Goal: Task Accomplishment & Management: Use online tool/utility

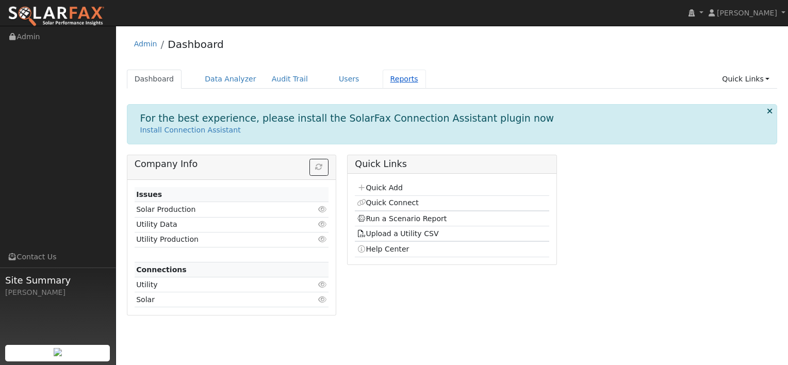
click at [382, 78] on link "Reports" at bounding box center [403, 79] width 43 height 19
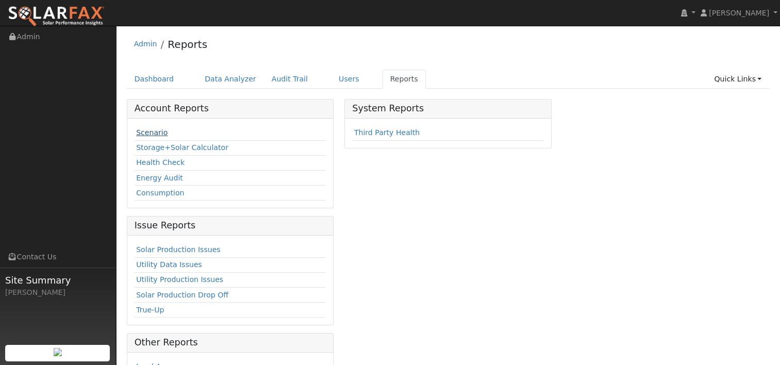
click at [150, 130] on link "Scenario" at bounding box center [151, 132] width 31 height 8
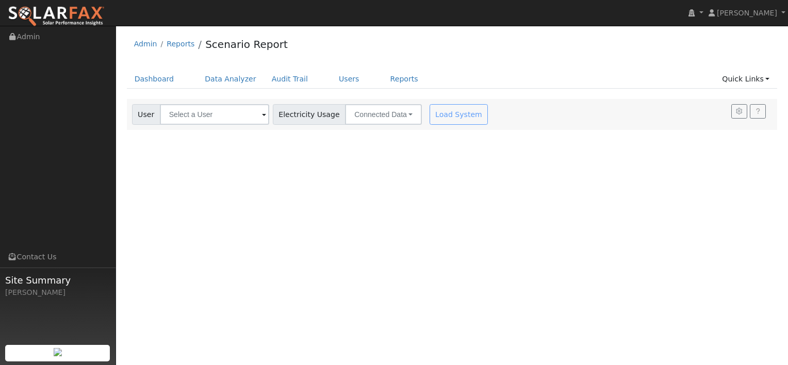
click at [262, 113] on span at bounding box center [264, 115] width 4 height 12
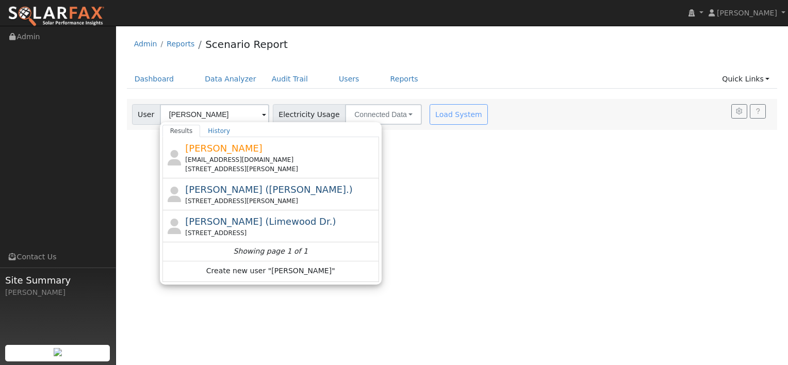
click at [229, 191] on span "Angie Ramandanes (Daphne Ct.)" at bounding box center [269, 189] width 168 height 11
type input "Angie Ramandanes (Daphne Ct.)"
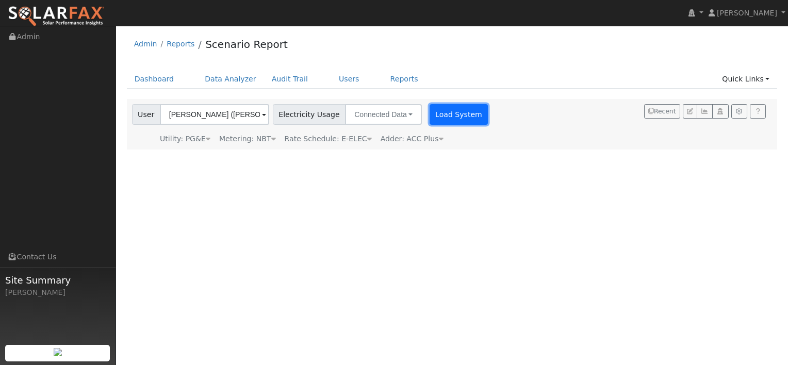
click at [438, 116] on button "Load System" at bounding box center [458, 114] width 59 height 21
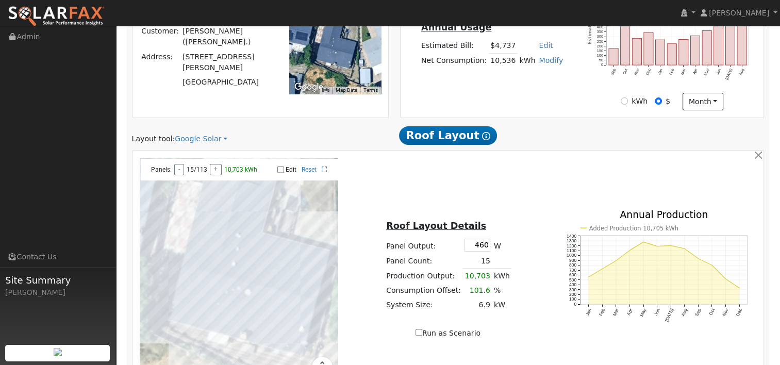
scroll to position [206, 0]
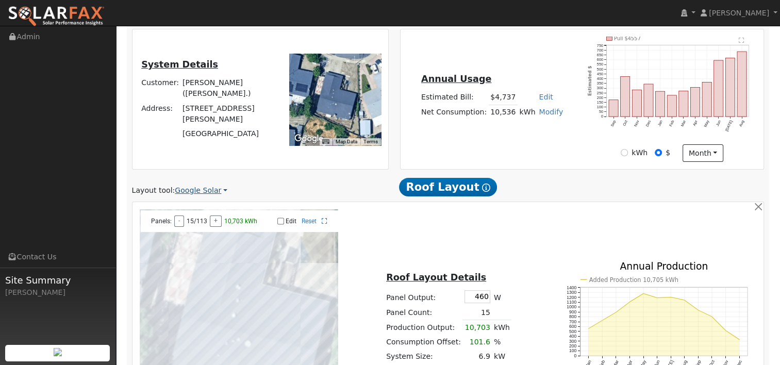
click at [213, 189] on link "Google Solar" at bounding box center [201, 190] width 53 height 11
click at [190, 240] on link "Aurora" at bounding box center [208, 238] width 72 height 14
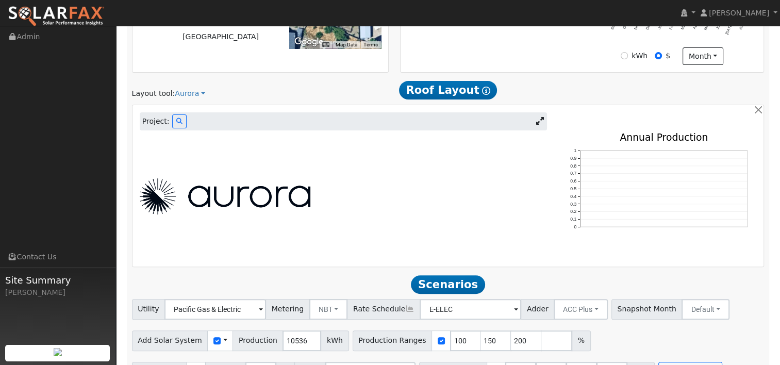
scroll to position [309, 0]
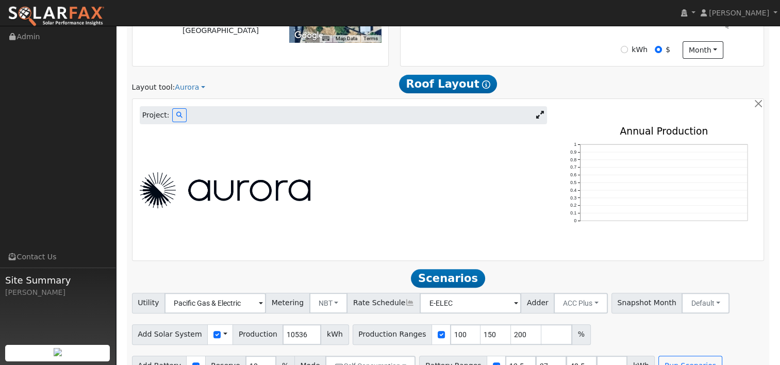
click at [543, 115] on icon at bounding box center [540, 115] width 8 height 8
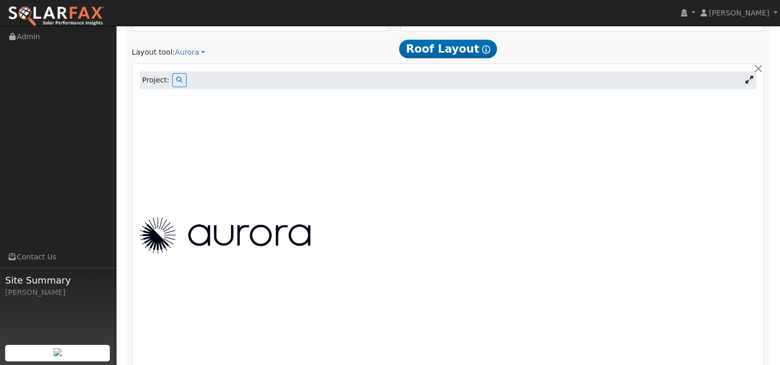
scroll to position [361, 0]
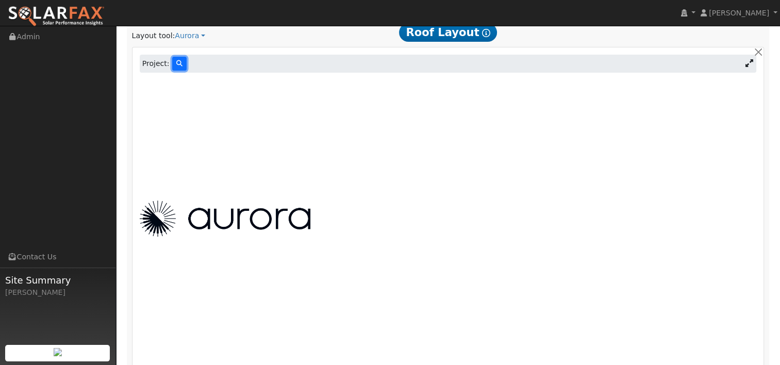
click at [172, 60] on button at bounding box center [179, 64] width 14 height 14
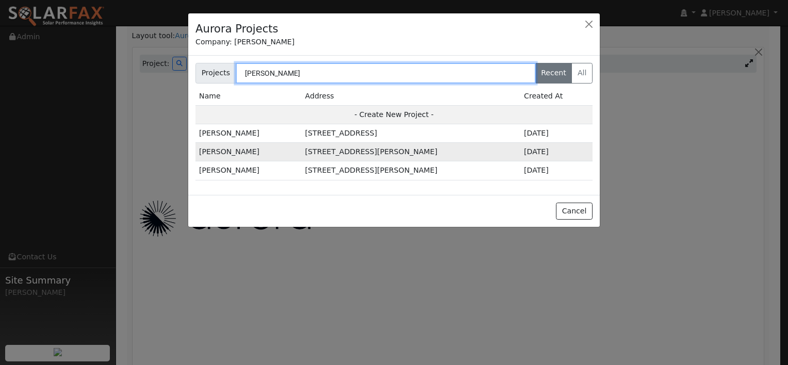
type input "angie"
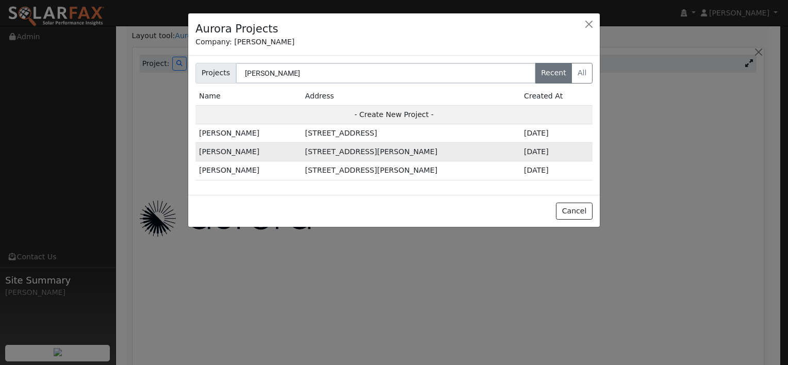
click at [327, 153] on td "116 Daphne Court, Antioch, CA 94509" at bounding box center [411, 152] width 219 height 19
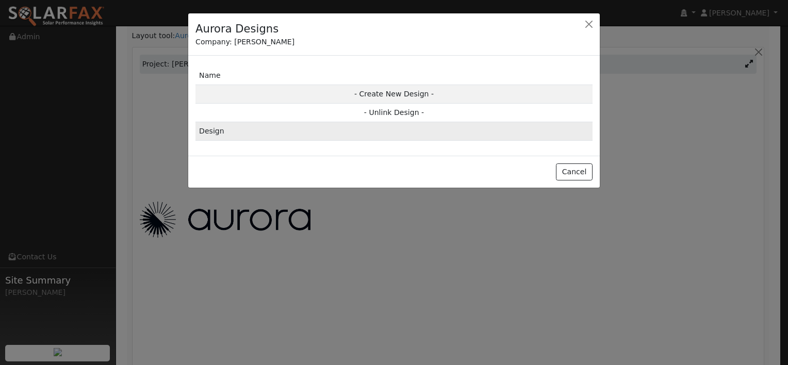
click at [214, 126] on td "Design" at bounding box center [393, 131] width 397 height 19
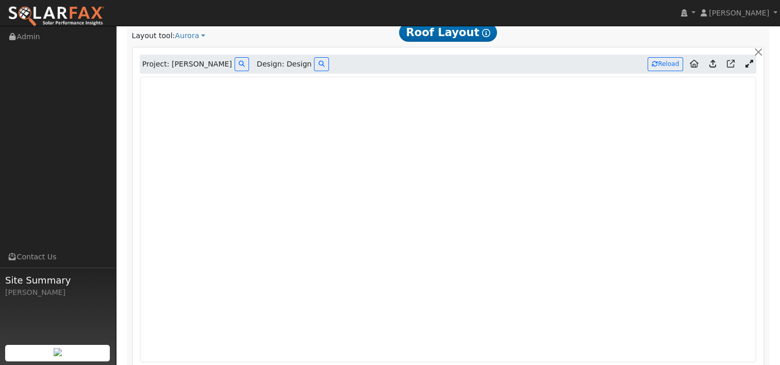
type input "0"
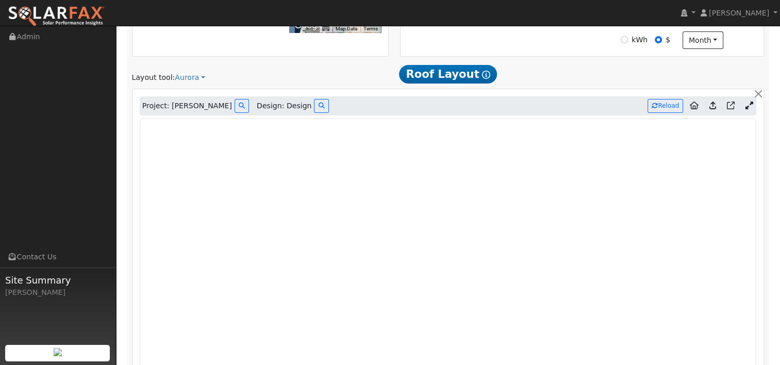
scroll to position [336, 0]
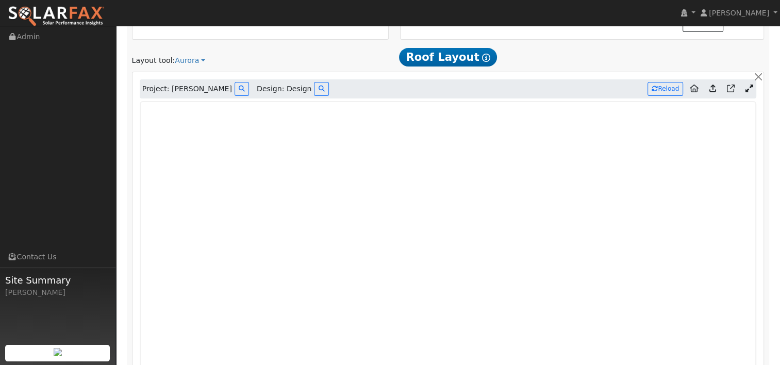
click at [712, 87] on icon at bounding box center [712, 89] width 7 height 8
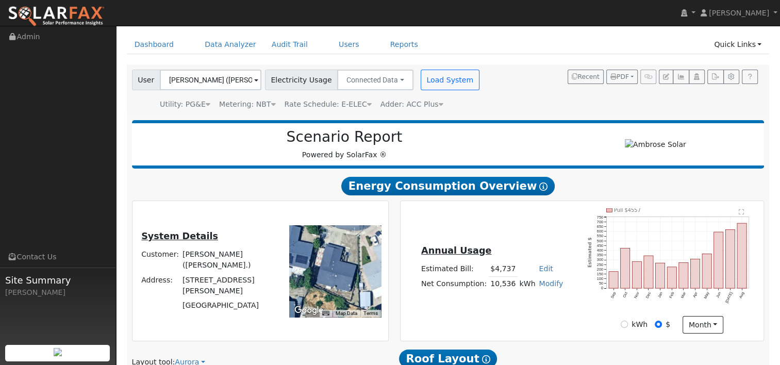
scroll to position [0, 0]
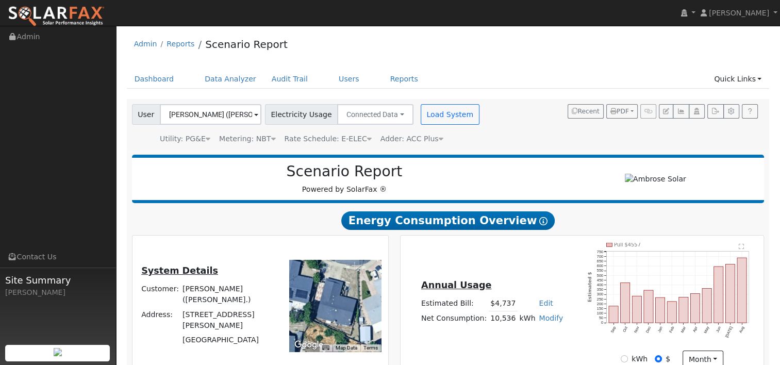
click at [254, 115] on span at bounding box center [256, 115] width 4 height 12
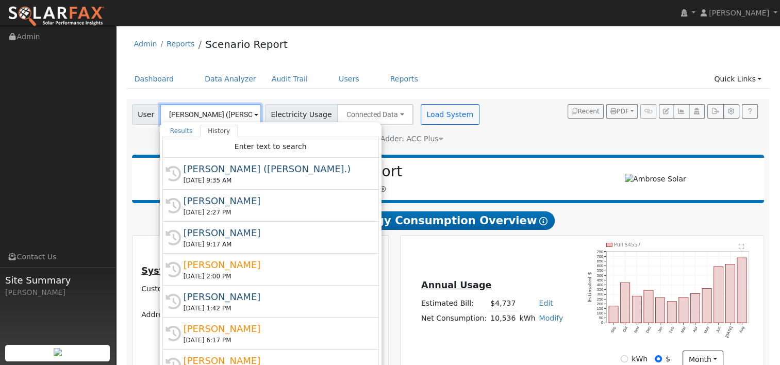
scroll to position [0, 24]
click at [503, 137] on div "User Angie Ramandanes (Daphne Ct.) Results History "Angie Ramandanes (Daphne Ct…" at bounding box center [446, 123] width 633 height 44
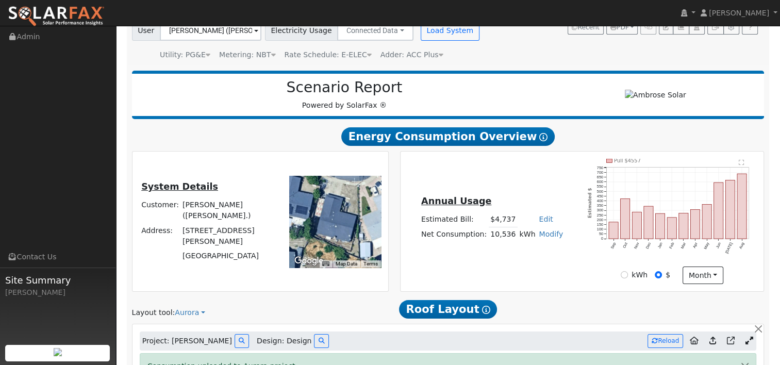
scroll to position [0, 0]
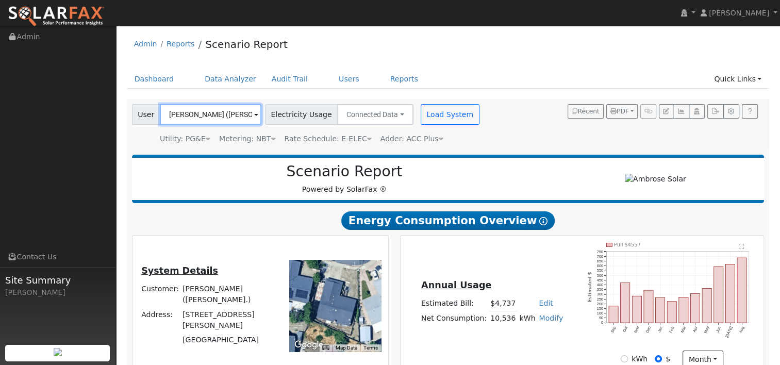
click at [244, 112] on input "[PERSON_NAME] ([PERSON_NAME].)" at bounding box center [211, 114] width 102 height 21
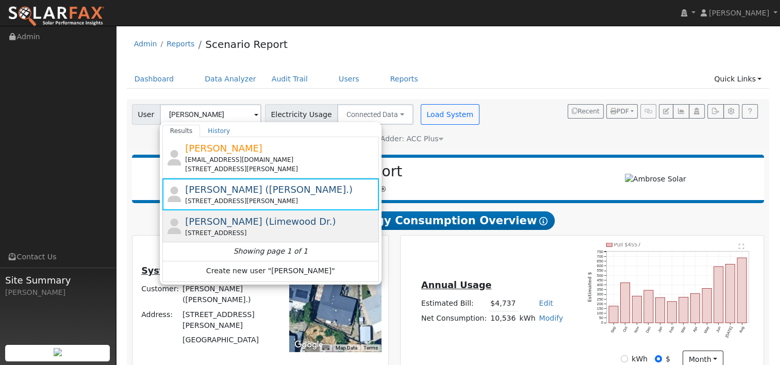
click at [245, 223] on span "[PERSON_NAME] (Limewood Dr.)" at bounding box center [260, 221] width 151 height 11
type input "[PERSON_NAME] (Limewood Dr.)"
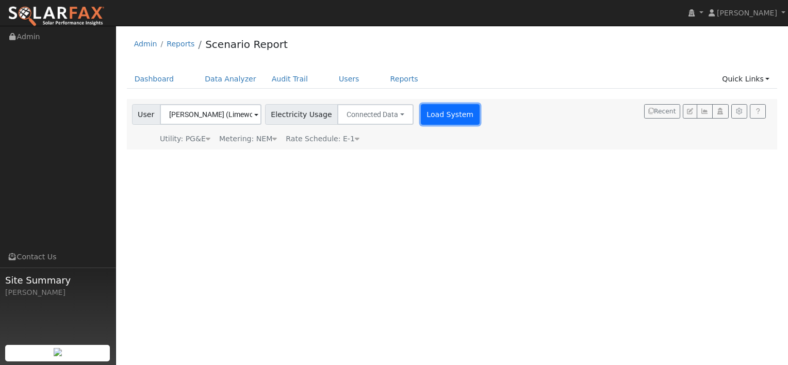
click at [436, 113] on button "Load System" at bounding box center [450, 114] width 59 height 21
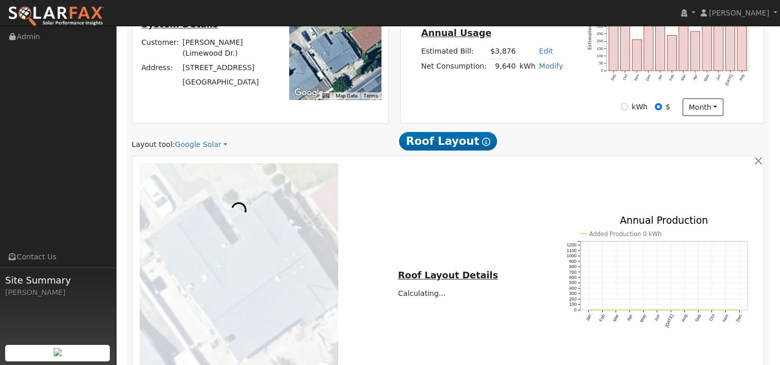
scroll to position [258, 0]
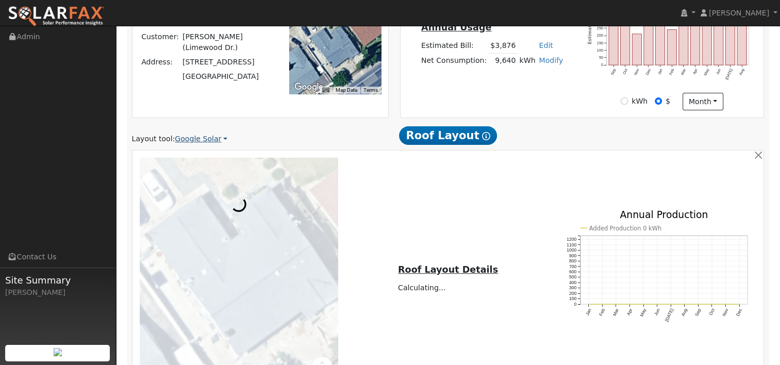
click at [211, 140] on link "Google Solar" at bounding box center [201, 139] width 53 height 11
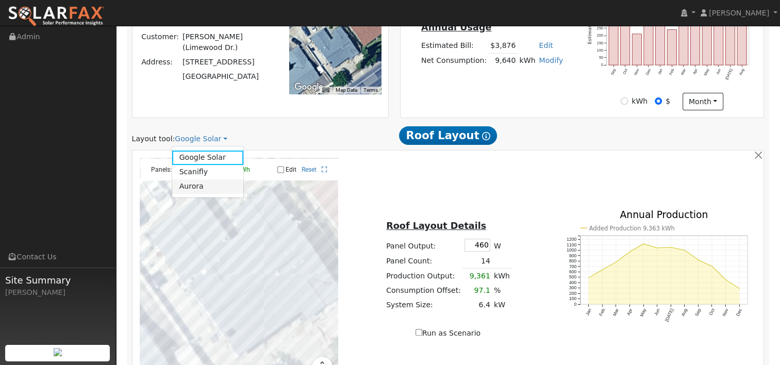
click at [194, 182] on link "Aurora" at bounding box center [208, 186] width 72 height 14
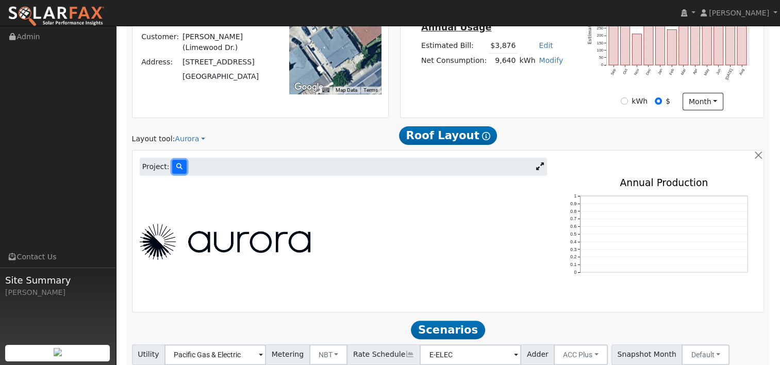
click at [177, 163] on icon at bounding box center [179, 166] width 6 height 6
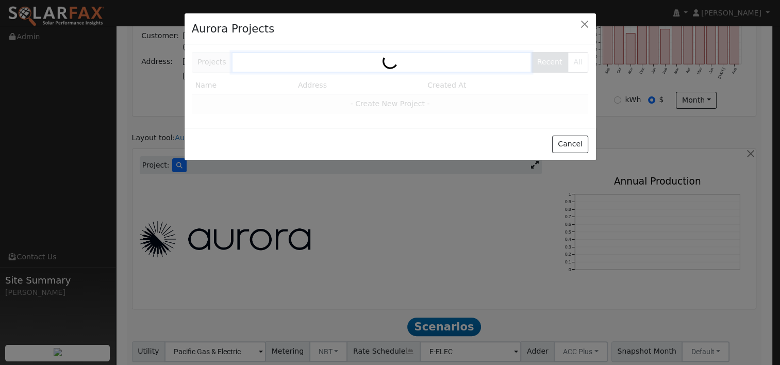
scroll to position [258, 0]
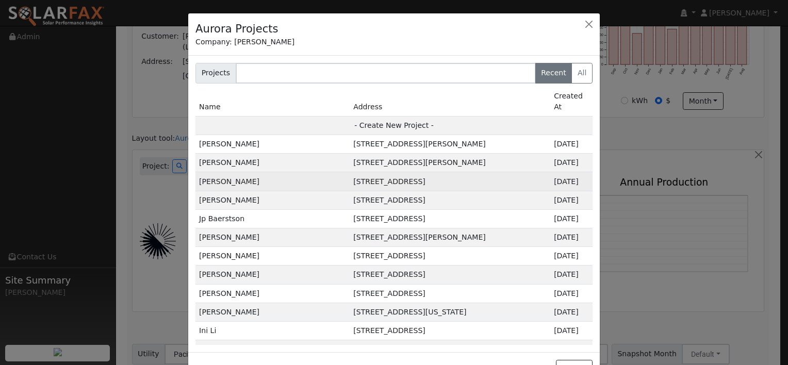
click at [237, 172] on td "Angie Ramandanes" at bounding box center [272, 181] width 154 height 19
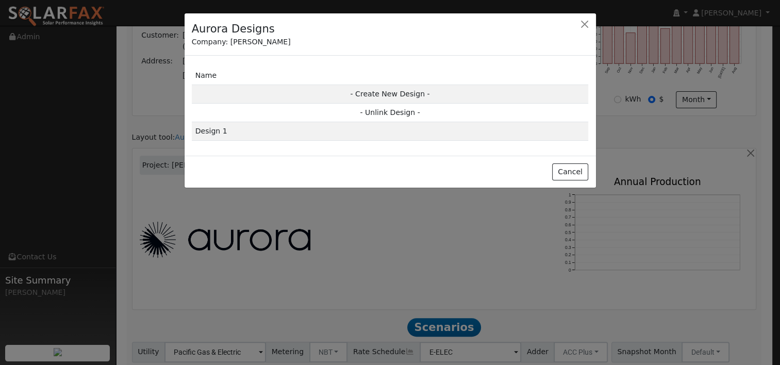
scroll to position [259, 0]
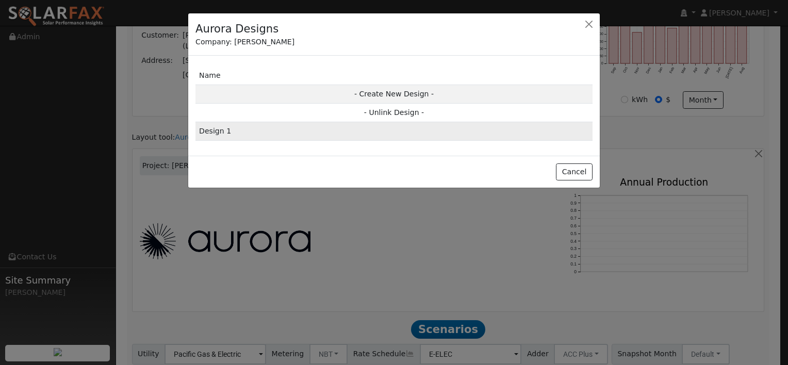
click at [219, 128] on td "Design 1" at bounding box center [393, 131] width 397 height 19
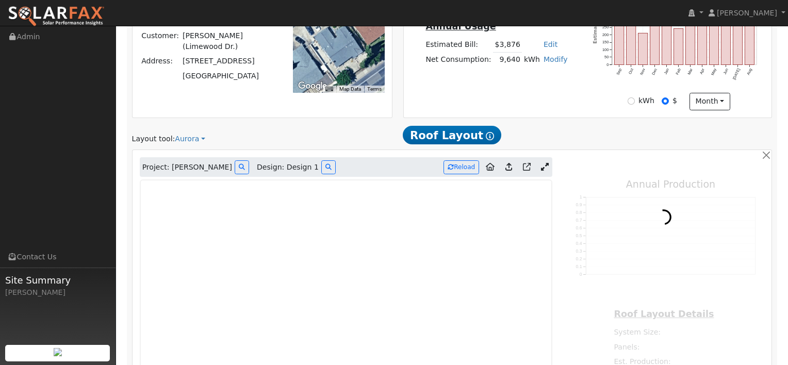
type input "0"
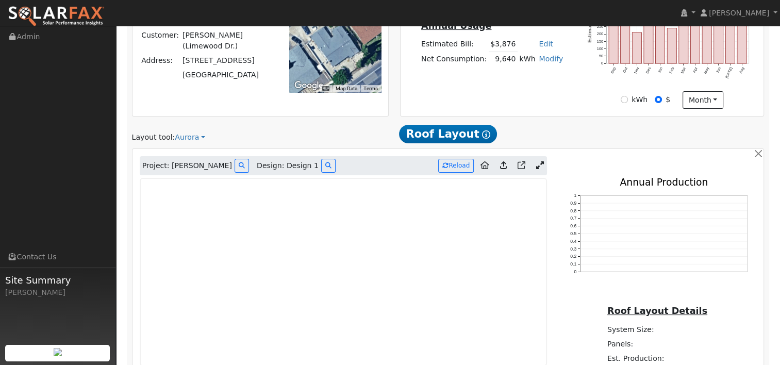
click at [538, 162] on icon at bounding box center [540, 165] width 8 height 8
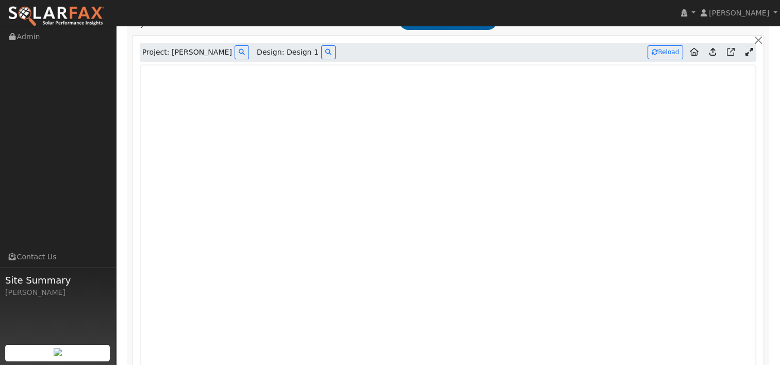
scroll to position [311, 0]
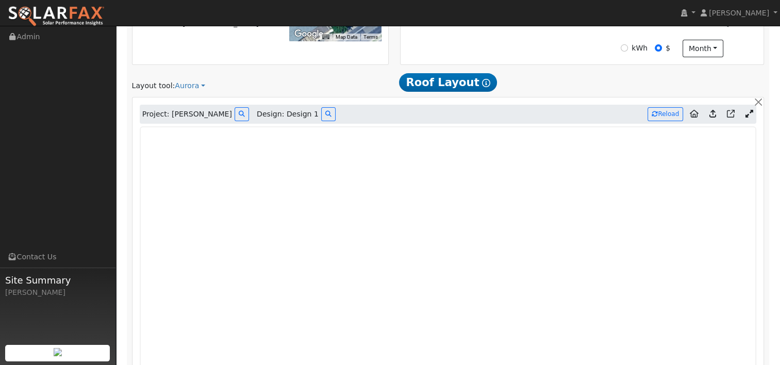
click at [713, 112] on icon at bounding box center [712, 114] width 7 height 8
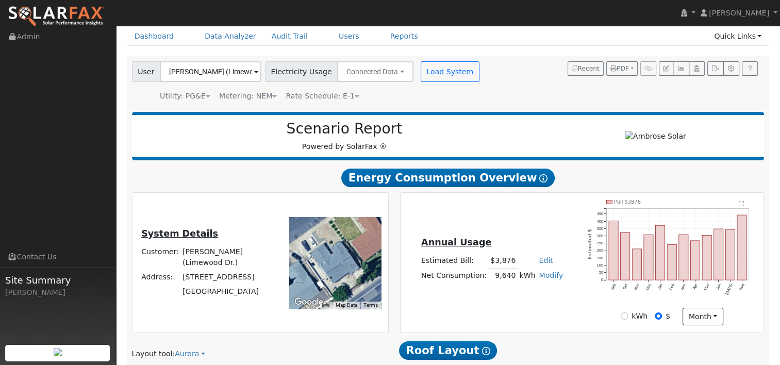
scroll to position [9, 0]
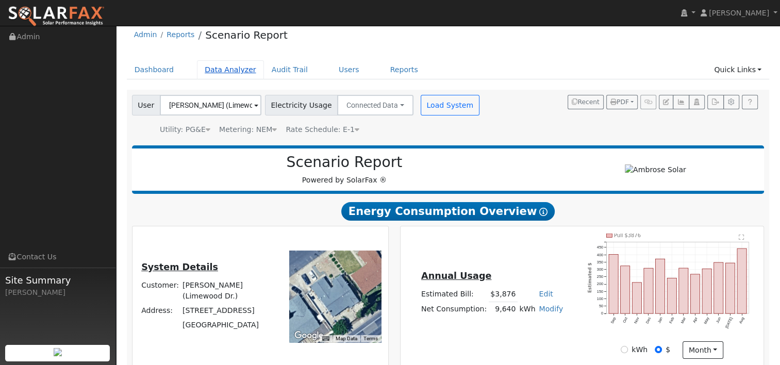
click at [218, 70] on link "Data Analyzer" at bounding box center [230, 69] width 67 height 19
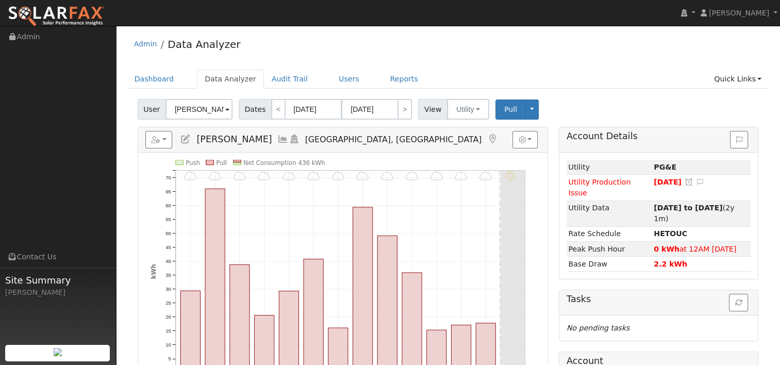
drag, startPoint x: 216, startPoint y: 110, endPoint x: 126, endPoint y: 111, distance: 90.2
click at [127, 113] on div "User [PERSON_NAME] Account Default Account Default Account [STREET_ADDRESS][PER…" at bounding box center [448, 314] width 643 height 438
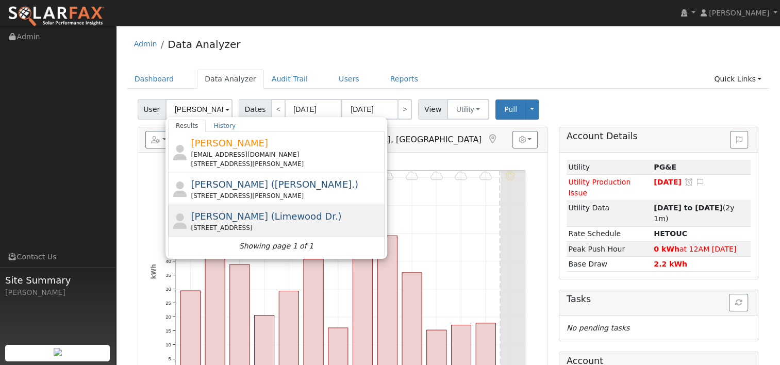
click at [256, 217] on span "[PERSON_NAME] (Limewood Dr.)" at bounding box center [266, 216] width 151 height 11
type input "[PERSON_NAME] (Limewood Dr.)"
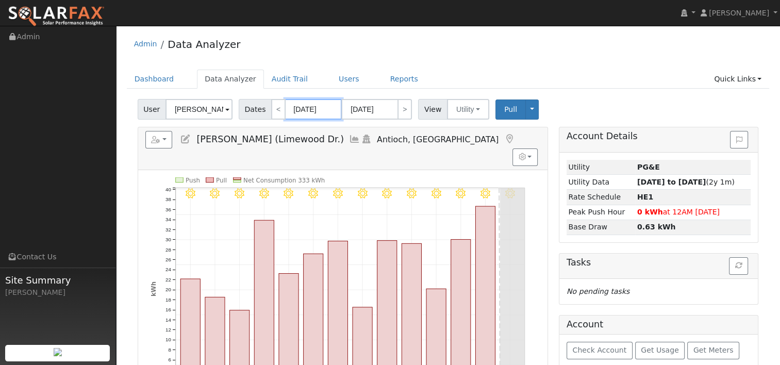
click at [309, 106] on input "[DATE]" at bounding box center [313, 109] width 57 height 21
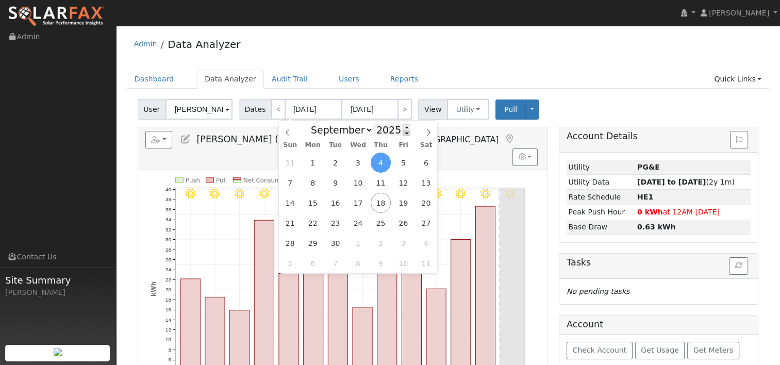
click at [403, 134] on span at bounding box center [406, 133] width 7 height 6
type input "2024"
click at [334, 203] on span "17" at bounding box center [335, 203] width 20 height 20
type input "09/17/2024"
type input "09/30/2024"
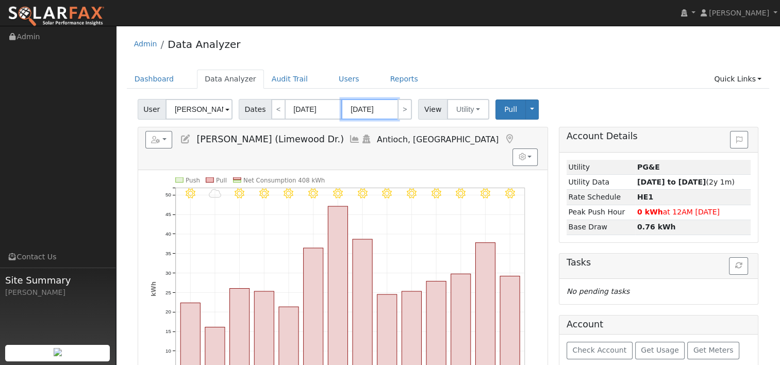
click at [374, 108] on input "09/30/2024" at bounding box center [369, 109] width 57 height 21
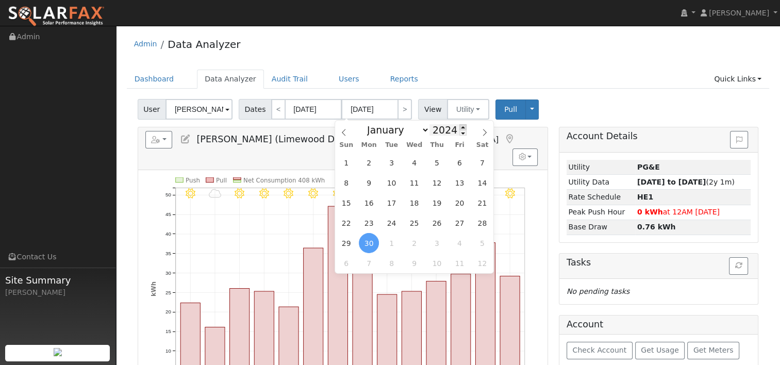
click at [459, 127] on span at bounding box center [462, 127] width 7 height 6
type input "2025"
click at [392, 196] on span "16" at bounding box center [391, 203] width 20 height 20
type input "[DATE]"
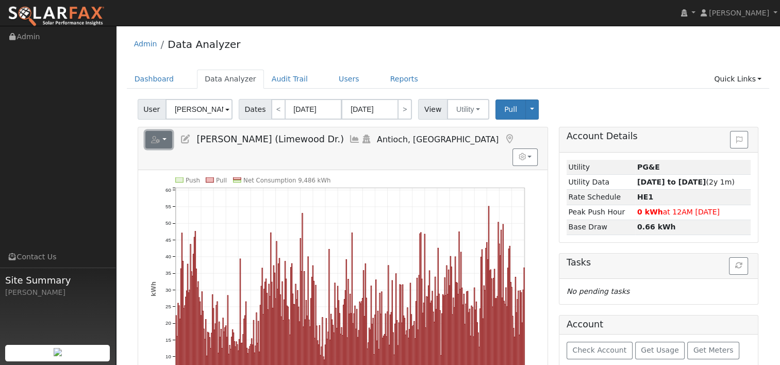
click at [163, 140] on button "button" at bounding box center [158, 140] width 27 height 18
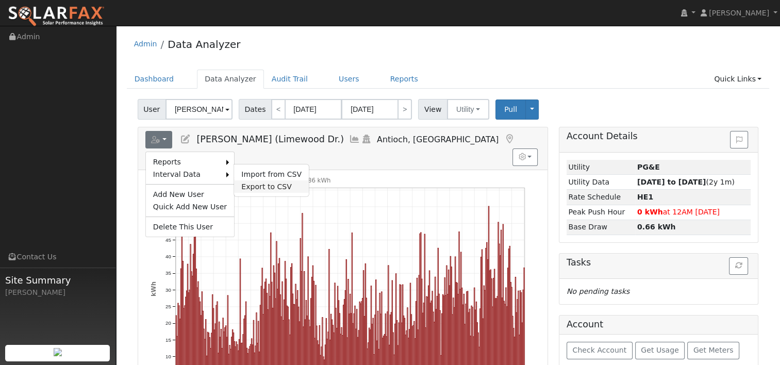
click at [255, 184] on link "Export to CSV" at bounding box center [271, 186] width 75 height 12
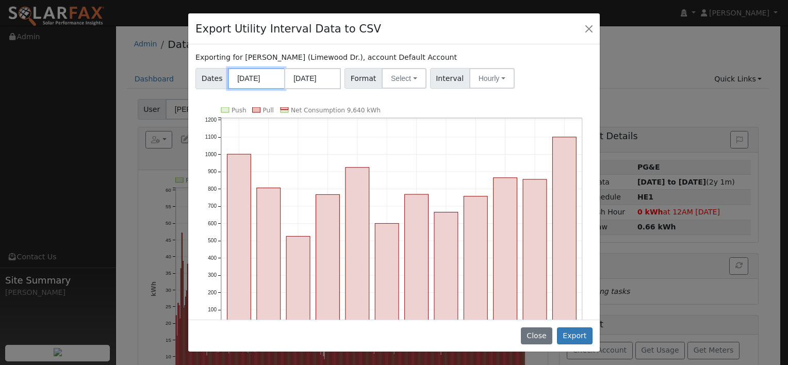
click at [264, 75] on input "09/01/2024" at bounding box center [256, 78] width 57 height 21
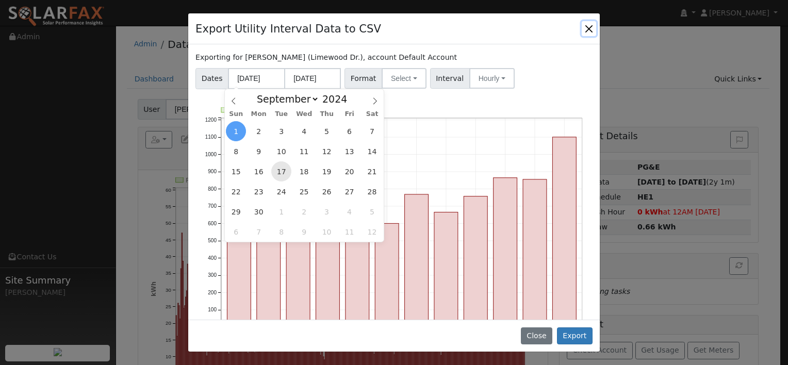
click at [285, 170] on span "17" at bounding box center [281, 171] width 20 height 20
type input "09/17/2024"
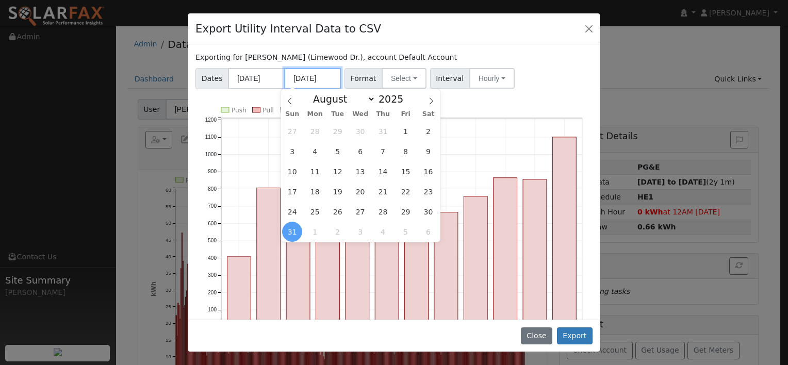
click at [318, 81] on input "08/31/2025" at bounding box center [312, 78] width 57 height 21
click at [427, 101] on icon at bounding box center [430, 100] width 7 height 7
select select "8"
click at [337, 171] on span "16" at bounding box center [337, 171] width 20 height 20
type input "09/16/2025"
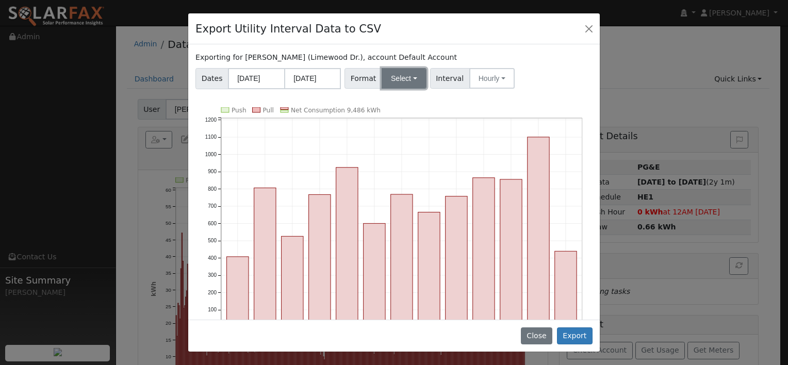
click at [413, 78] on button "Select" at bounding box center [403, 78] width 45 height 21
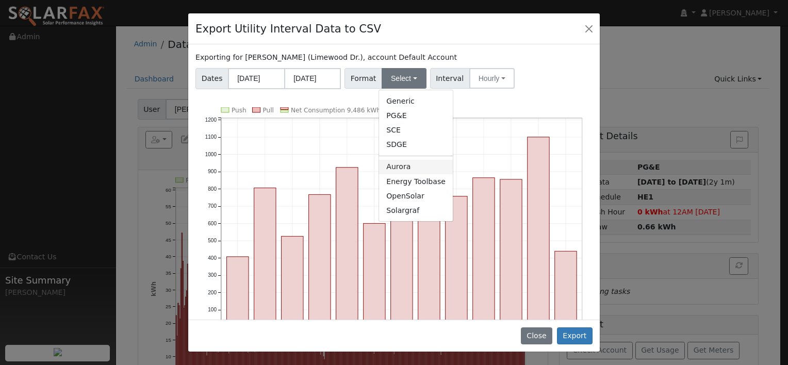
click at [396, 167] on link "Aurora" at bounding box center [416, 167] width 74 height 14
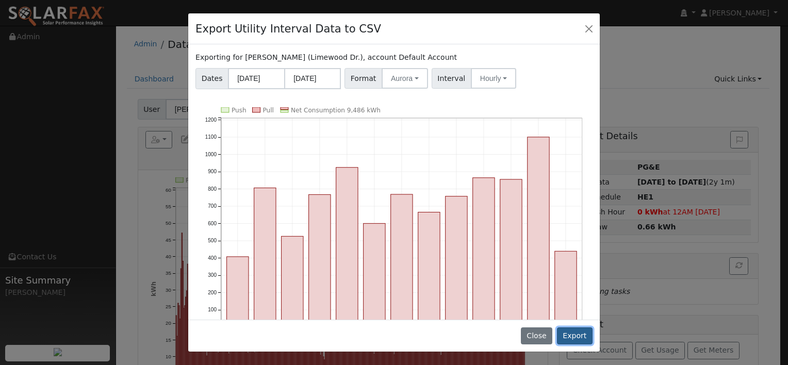
click at [575, 332] on button "Export" at bounding box center [575, 336] width 36 height 18
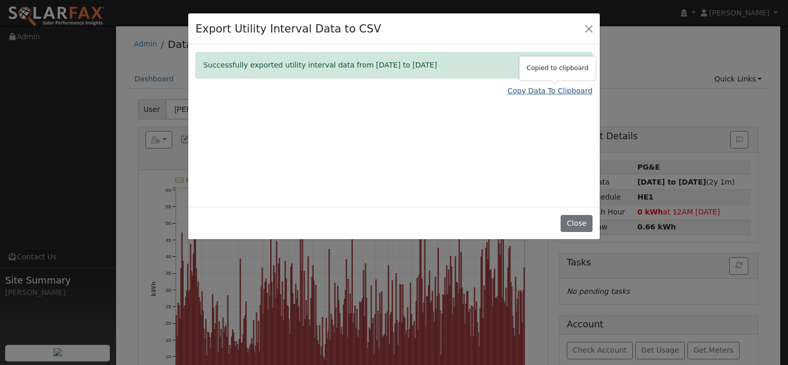
click at [530, 91] on link "Copy Data To Clipboard" at bounding box center [549, 91] width 85 height 11
click at [635, 61] on div "Export Utility Interval Data to CSV Successfully exported utility interval data…" at bounding box center [394, 182] width 788 height 365
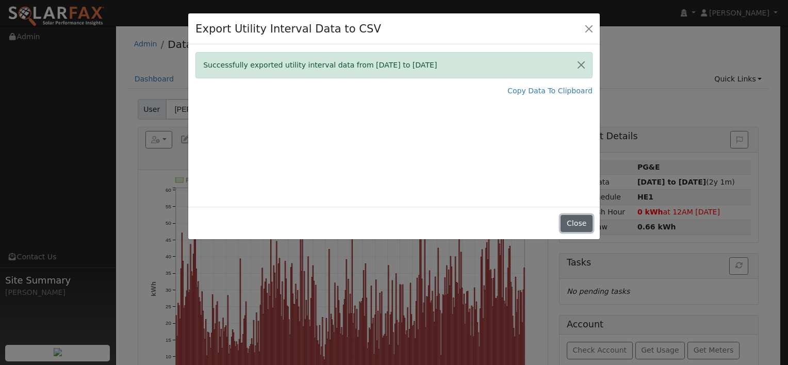
click at [578, 226] on button "Close" at bounding box center [575, 224] width 31 height 18
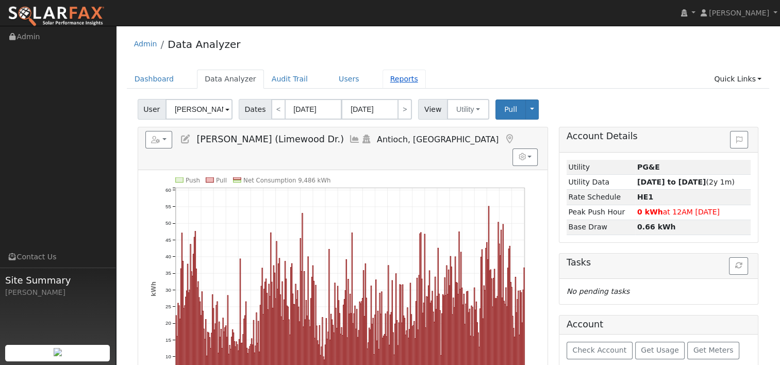
click at [386, 79] on link "Reports" at bounding box center [403, 79] width 43 height 19
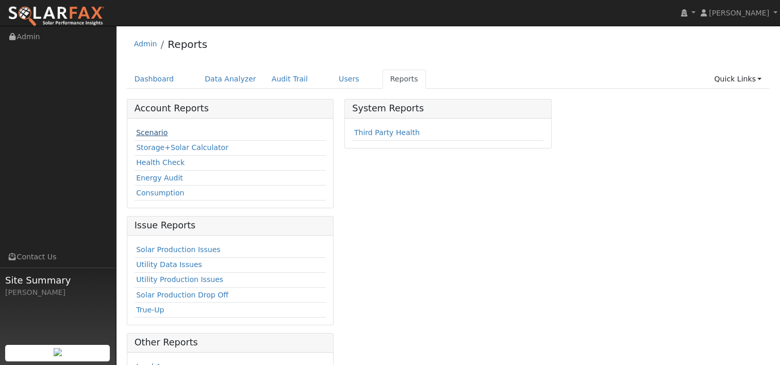
click at [150, 130] on link "Scenario" at bounding box center [151, 132] width 31 height 8
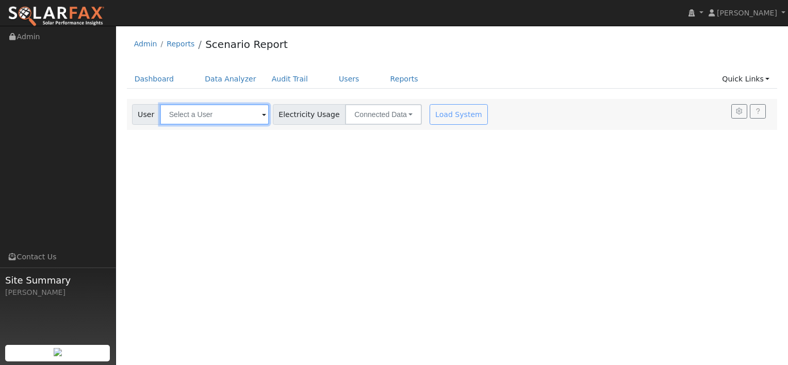
click at [226, 111] on input "text" at bounding box center [214, 114] width 109 height 21
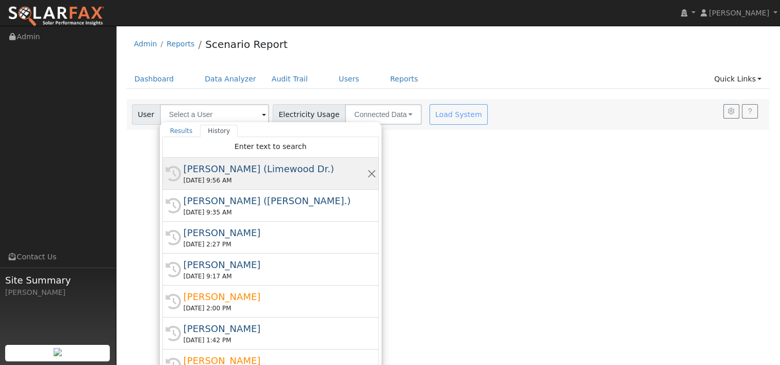
click at [230, 169] on div "[PERSON_NAME] (Limewood Dr.)" at bounding box center [276, 169] width 184 height 14
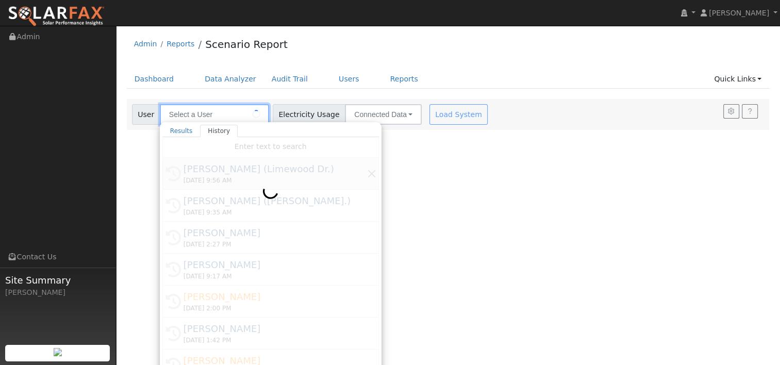
type input "[PERSON_NAME] (Limewood Dr.)"
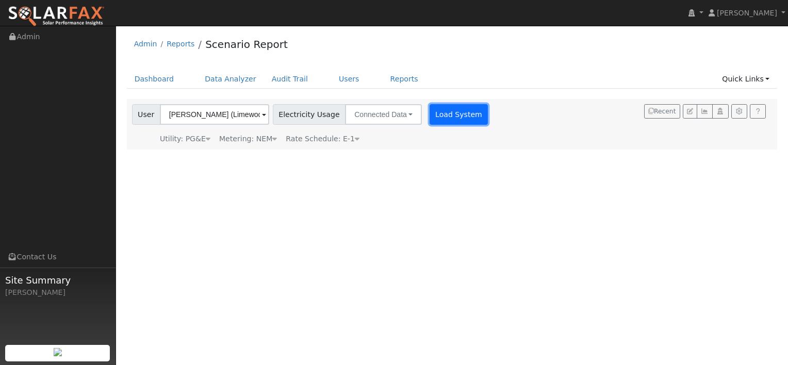
click at [431, 118] on button "Load System" at bounding box center [458, 114] width 59 height 21
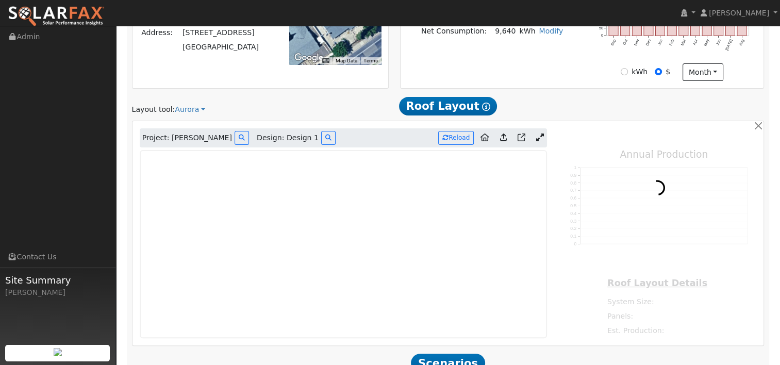
scroll to position [309, 0]
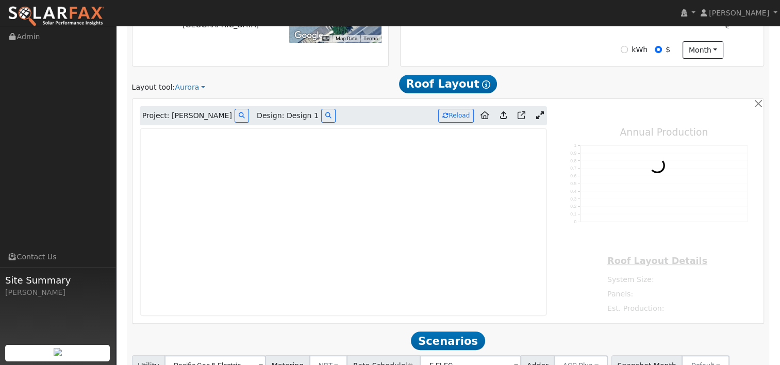
type input "0"
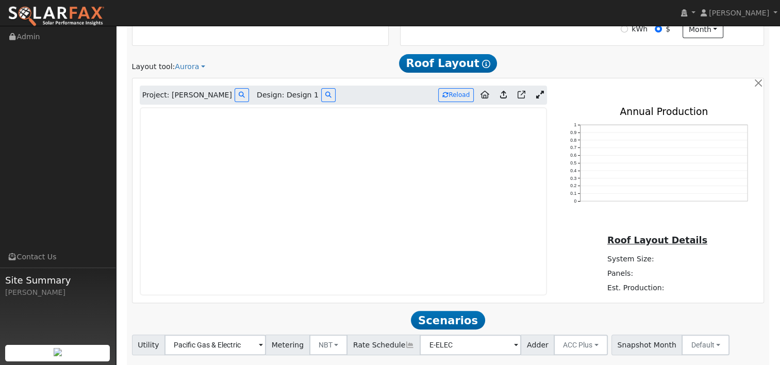
scroll to position [361, 0]
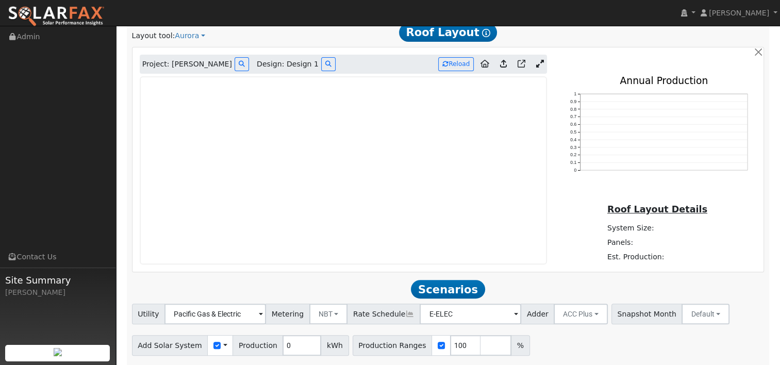
click at [541, 65] on icon at bounding box center [540, 64] width 8 height 8
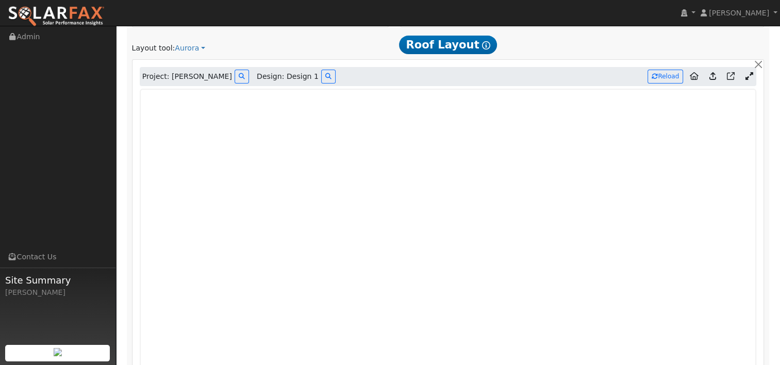
scroll to position [237, 0]
